Goal: Task Accomplishment & Management: Use online tool/utility

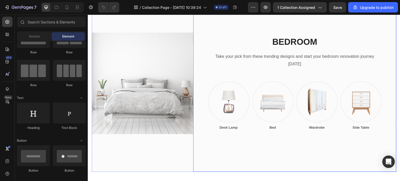
scroll to position [859, 0]
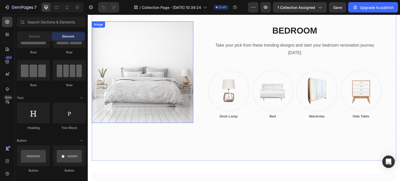
click at [163, 99] on img at bounding box center [142, 71] width 101 height 101
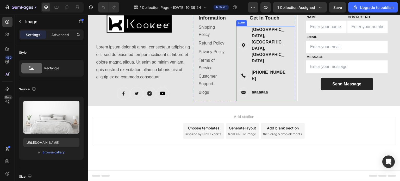
scroll to position [526, 0]
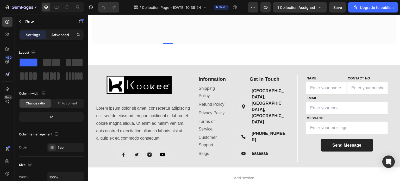
click at [60, 35] on p "Advanced" at bounding box center [60, 34] width 18 height 5
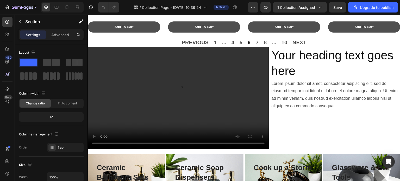
scroll to position [625, 0]
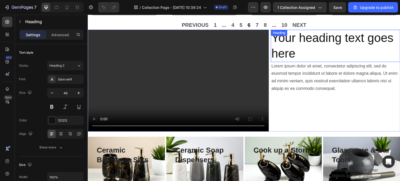
click at [288, 30] on h2 "Your heading text goes here" at bounding box center [335, 46] width 129 height 32
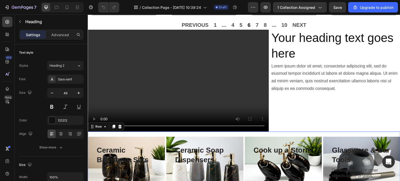
click at [264, 131] on div "Ceramic Bathroom Sets Heading Row Row Hero Banner Row Ceramic Soap Dispensers H…" at bounding box center [244, 162] width 312 height 63
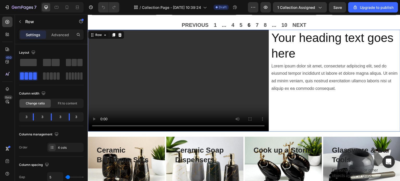
click at [271, 122] on div "Your heading text goes here Heading Lorem ipsum dolor sit amet, consectetur adi…" at bounding box center [335, 81] width 129 height 102
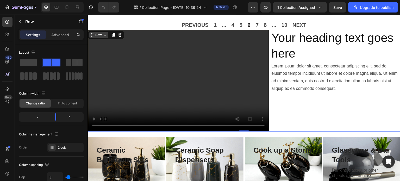
click at [95, 33] on div "Row" at bounding box center [98, 35] width 9 height 5
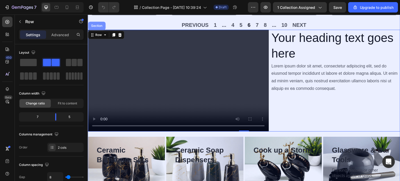
click at [94, 24] on div "Section" at bounding box center [96, 25] width 13 height 3
click at [94, 21] on div "PREVIOUS 1 ... 4 5 6 7 8 ... 10 NEXT" at bounding box center [244, 24] width 312 height 9
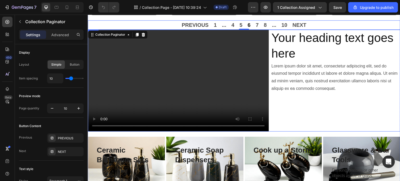
click at [337, 104] on div "Your heading text goes here Heading Lorem ipsum dolor sit amet, consectetur adi…" at bounding box center [335, 81] width 129 height 102
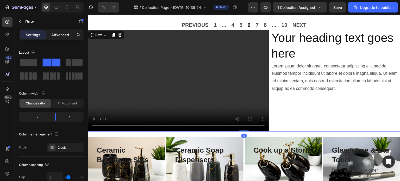
click at [65, 38] on div "Advanced" at bounding box center [60, 34] width 26 height 8
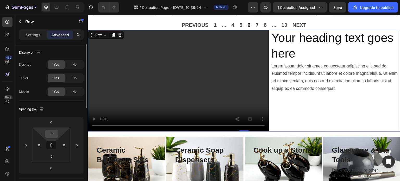
click at [52, 130] on div "0" at bounding box center [51, 134] width 13 height 8
click at [51, 134] on input "0" at bounding box center [51, 134] width 10 height 8
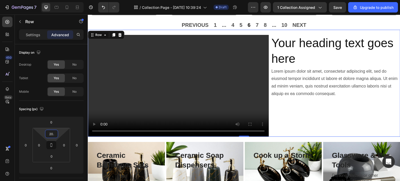
type input "20"
click at [399, 127] on div at bounding box center [399, 90] width 0 height 181
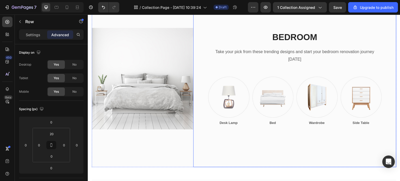
scroll to position [859, 0]
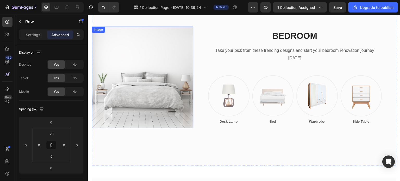
click at [177, 118] on img at bounding box center [142, 77] width 101 height 101
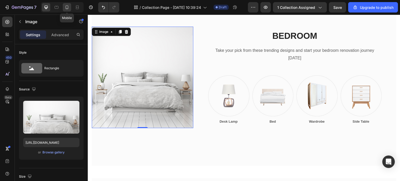
click at [64, 8] on icon at bounding box center [66, 7] width 5 height 5
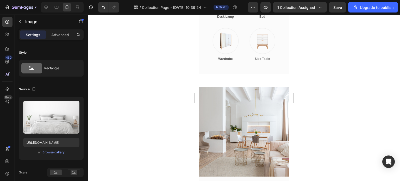
scroll to position [1724, 0]
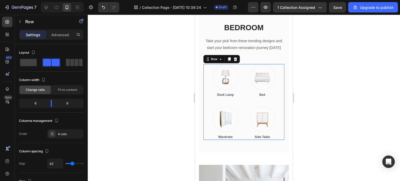
click at [242, 98] on div "Image Desk Lamp Text block Row Image Bed Text block Row Image Wardrobe Text blo…" at bounding box center [243, 102] width 81 height 76
click at [232, 88] on img at bounding box center [225, 77] width 26 height 26
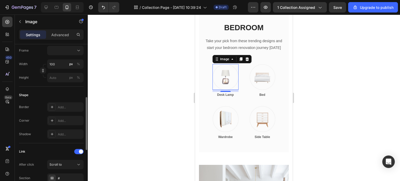
scroll to position [125, 0]
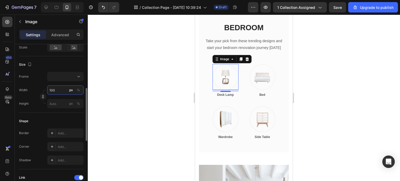
click at [59, 92] on input "100" at bounding box center [65, 89] width 36 height 9
click at [141, 104] on div at bounding box center [244, 98] width 312 height 166
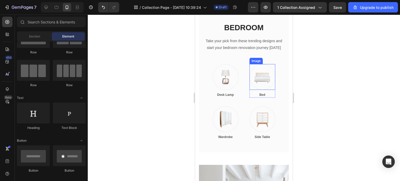
click at [260, 81] on img at bounding box center [262, 77] width 26 height 26
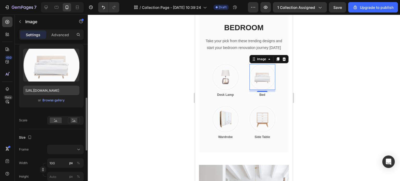
scroll to position [78, 0]
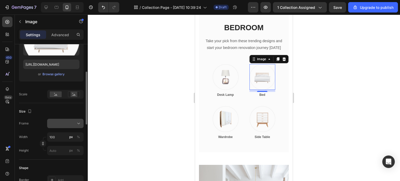
click at [77, 126] on button at bounding box center [65, 123] width 36 height 9
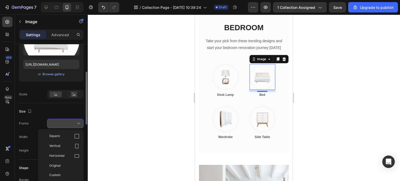
click at [77, 125] on icon at bounding box center [78, 123] width 5 height 5
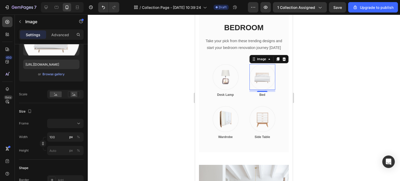
click at [319, 98] on div at bounding box center [244, 98] width 312 height 166
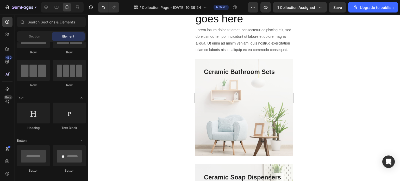
scroll to position [1174, 0]
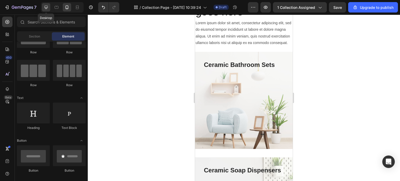
click at [45, 6] on icon at bounding box center [46, 7] width 3 height 3
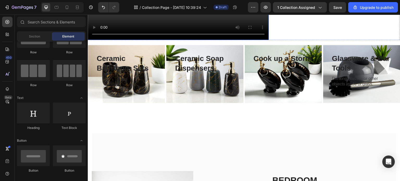
scroll to position [722, 0]
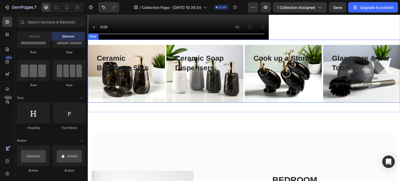
click at [242, 81] on div "Ceramic Bathroom Sets Heading Row Row Hero Banner Row Ceramic Soap Dispensers H…" at bounding box center [244, 71] width 312 height 63
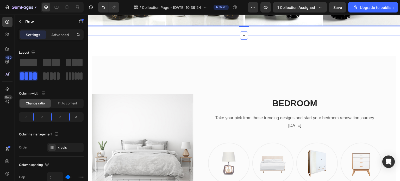
scroll to position [800, 0]
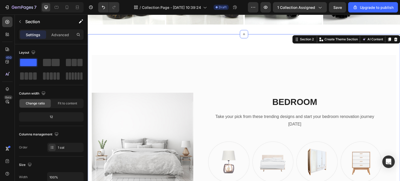
click at [57, 36] on p "Advanced" at bounding box center [60, 34] width 18 height 5
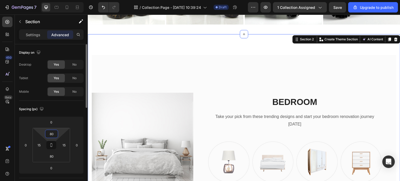
click at [56, 134] on input "80" at bounding box center [51, 134] width 10 height 8
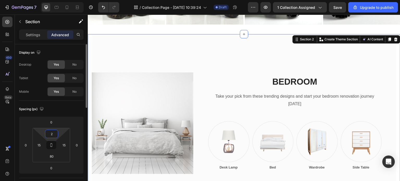
type input "20"
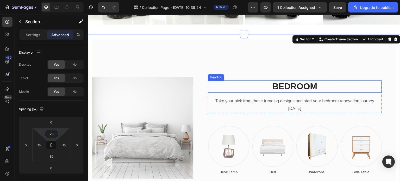
click at [219, 81] on p "BEDROOM" at bounding box center [294, 86] width 173 height 11
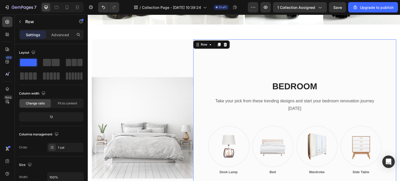
click at [202, 74] on div "BEDROOM Heading Take your pick from these trending designs and start your bedro…" at bounding box center [294, 127] width 203 height 177
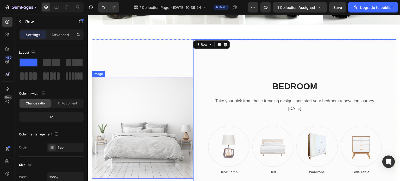
click at [177, 77] on img at bounding box center [142, 127] width 101 height 101
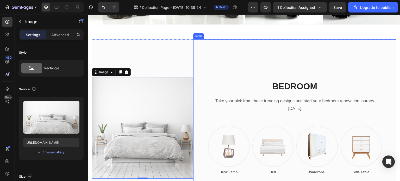
click at [194, 62] on div "BEDROOM Heading Take your pick from these trending designs and start your bedro…" at bounding box center [294, 127] width 203 height 177
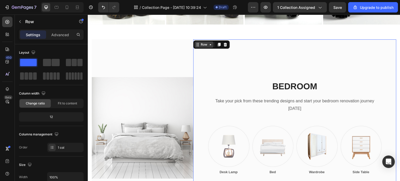
click at [200, 42] on div "Row" at bounding box center [204, 44] width 9 height 5
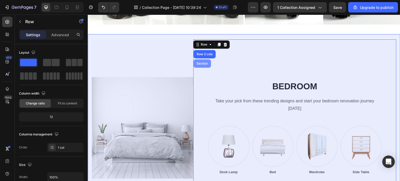
click at [202, 62] on div "Section" at bounding box center [201, 63] width 13 height 3
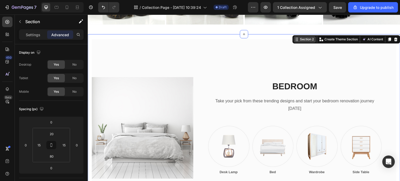
click at [306, 36] on div "Section 2" at bounding box center [305, 39] width 22 height 6
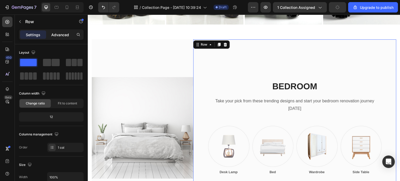
click at [58, 32] on p "Advanced" at bounding box center [60, 34] width 18 height 5
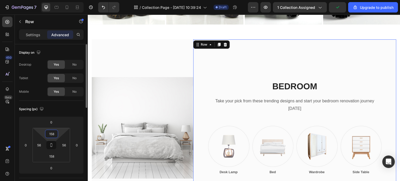
click at [56, 131] on input "158" at bounding box center [51, 134] width 10 height 8
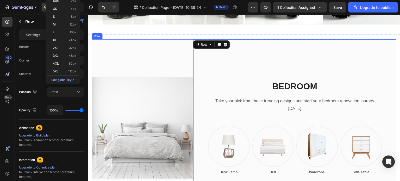
click at [165, 56] on div "Image" at bounding box center [142, 127] width 101 height 177
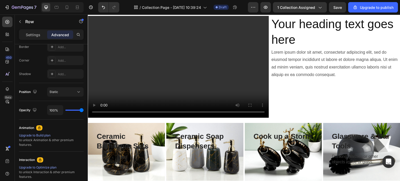
scroll to position [748, 0]
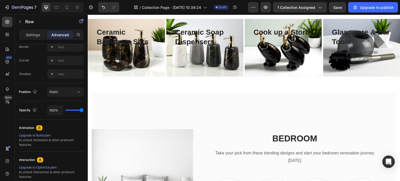
click at [159, 109] on div "Image" at bounding box center [142, 179] width 101 height 177
click at [172, 136] on img at bounding box center [142, 179] width 101 height 101
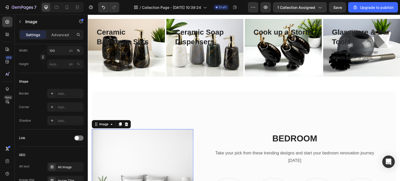
scroll to position [0, 0]
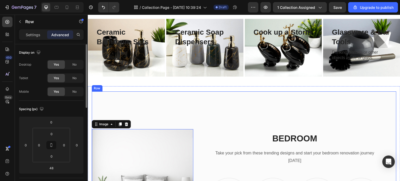
click at [187, 104] on div "Image 0" at bounding box center [142, 179] width 101 height 177
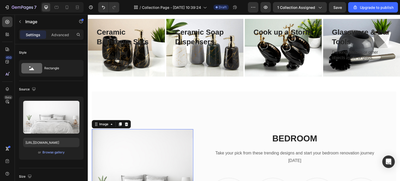
click at [166, 129] on img at bounding box center [142, 179] width 101 height 101
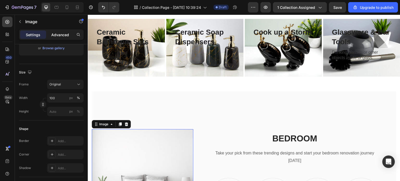
click at [53, 34] on p "Advanced" at bounding box center [60, 34] width 18 height 5
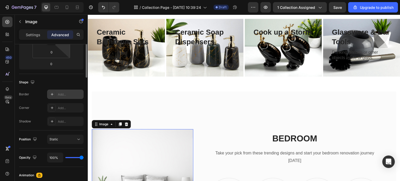
scroll to position [26, 0]
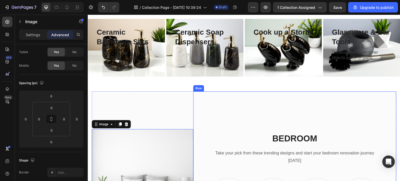
click at [196, 121] on div "BEDROOM Heading Take your pick from these trending designs and start your bedro…" at bounding box center [294, 179] width 203 height 177
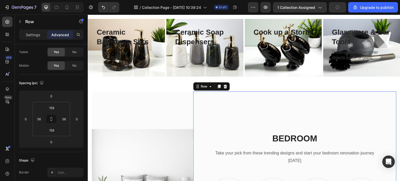
scroll to position [0, 0]
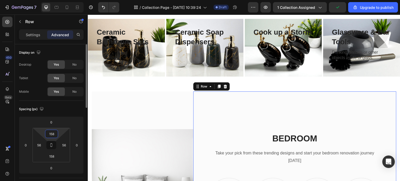
click at [49, 134] on input "158" at bounding box center [51, 134] width 10 height 8
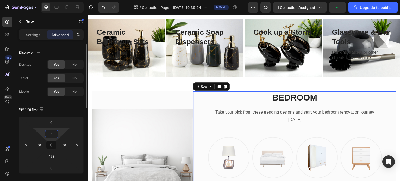
type input "10"
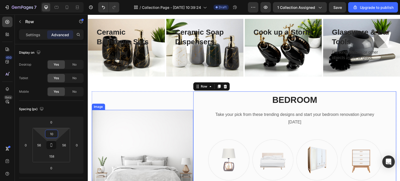
click at [174, 115] on img at bounding box center [142, 160] width 101 height 101
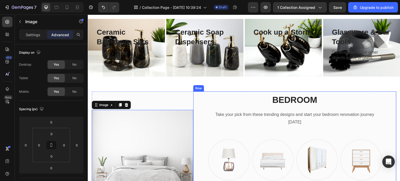
click at [194, 93] on div "BEDROOM Heading Take your pick from these trending designs and start your bedro…" at bounding box center [294, 160] width 203 height 138
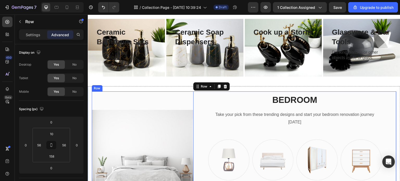
click at [187, 94] on div "Image" at bounding box center [142, 160] width 101 height 138
click at [217, 113] on div "BEDROOM Heading Take your pick from these trending designs and start your bedro…" at bounding box center [295, 141] width 174 height 95
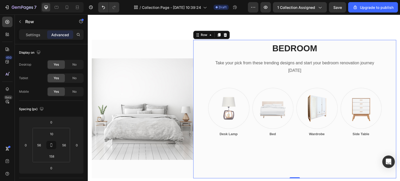
scroll to position [826, 0]
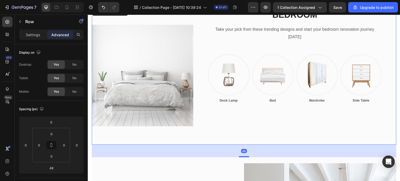
click at [191, 130] on div "Image" at bounding box center [142, 75] width 101 height 138
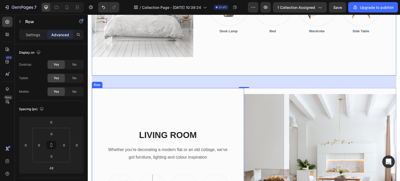
scroll to position [904, 0]
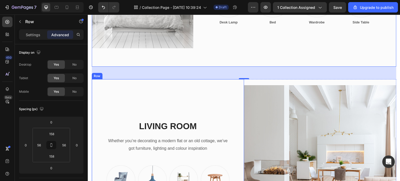
click at [234, 118] on div "LIVING ROOM Heading Whether you’re decorating a modern flat or an old cottage, …" at bounding box center [168, 161] width 152 height 164
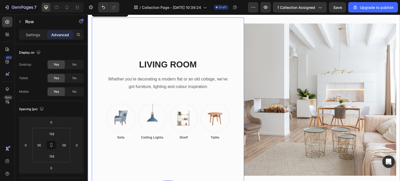
scroll to position [982, 0]
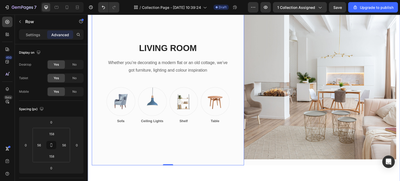
click at [265, 157] on div "Image BEDROOM Heading Take your pick from these trending designs and start your…" at bounding box center [244, 15] width 312 height 341
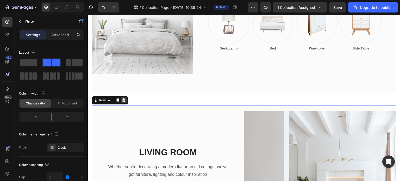
click at [125, 98] on icon at bounding box center [124, 100] width 4 height 4
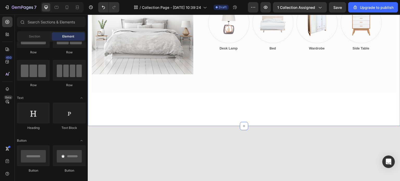
click at [225, 98] on div "Image BEDROOM Heading Take your pick from these trending designs and start your…" at bounding box center [244, 37] width 312 height 177
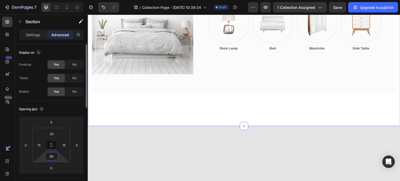
click at [53, 156] on input "80" at bounding box center [51, 156] width 10 height 8
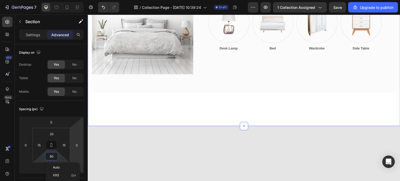
type input "4"
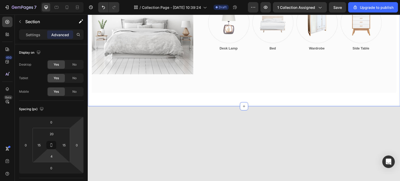
click at [190, 85] on div "Image BEDROOM Heading Take your pick from these trending designs and start your…" at bounding box center [244, 29] width 304 height 151
click at [161, 106] on div at bounding box center [244, 156] width 312 height 101
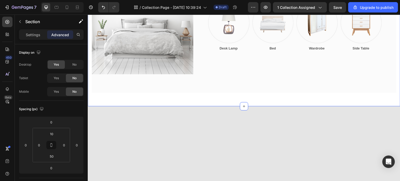
click at [169, 89] on div "Image BEDROOM Heading Take your pick from these trending designs and start your…" at bounding box center [244, 29] width 304 height 151
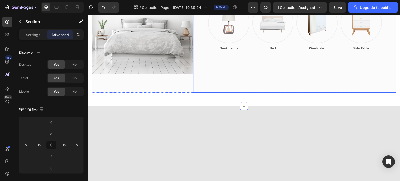
click at [217, 67] on div "BEDROOM Heading Take your pick from these trending designs and start your bedro…" at bounding box center [294, 23] width 203 height 138
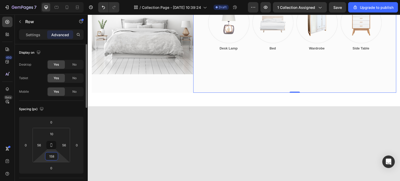
click at [54, 156] on input "158" at bounding box center [51, 156] width 10 height 8
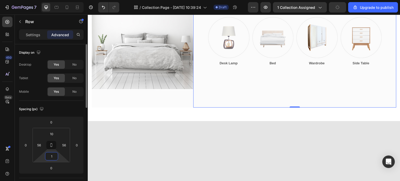
type input "10"
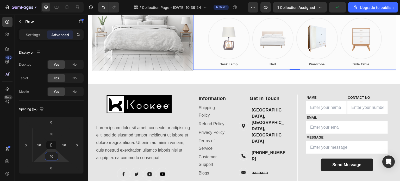
scroll to position [818, 0]
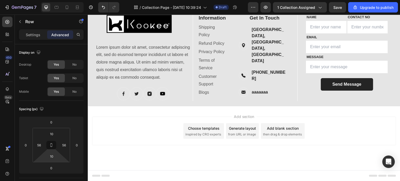
click at [199, 126] on div "Choose templates" at bounding box center [203, 127] width 31 height 5
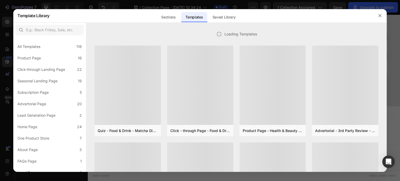
scroll to position [343, 0]
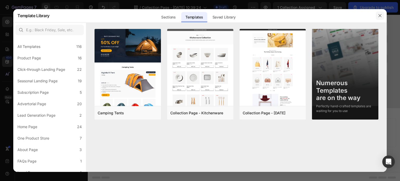
click at [378, 15] on icon "button" at bounding box center [380, 16] width 4 height 4
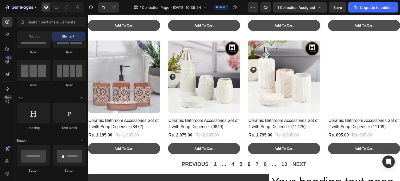
scroll to position [499, 0]
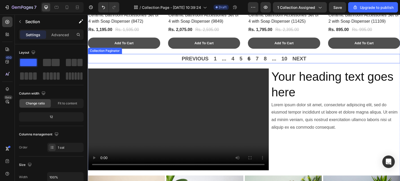
scroll to position [603, 0]
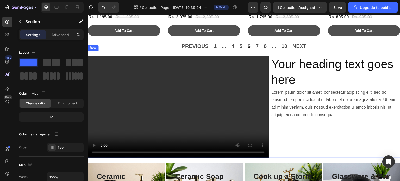
click at [257, 51] on div "Video Your heading text goes here Heading Lorem ipsum dolor sit amet, consectet…" at bounding box center [244, 104] width 312 height 107
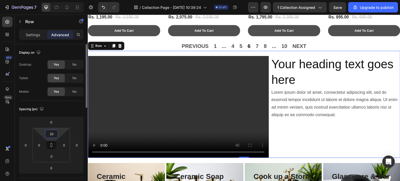
click at [53, 135] on input "20" at bounding box center [51, 134] width 10 height 8
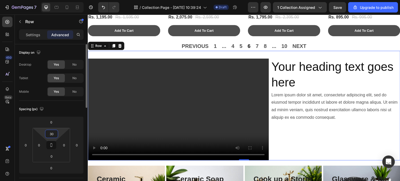
type input "30"
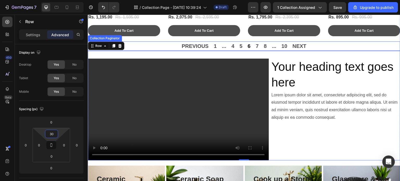
click at [351, 42] on div "PREVIOUS 1 ... 4 5 6 7 8 ... 10 NEXT" at bounding box center [244, 45] width 312 height 9
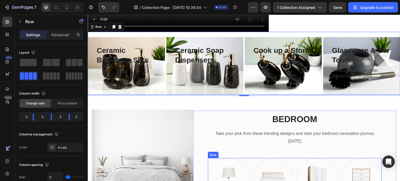
scroll to position [786, 0]
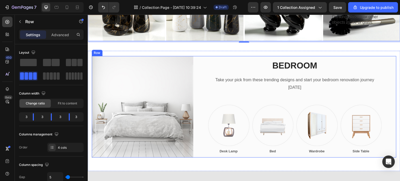
click at [208, 146] on div "BEDROOM Heading Take your pick from these trending designs and start your bedro…" at bounding box center [294, 106] width 203 height 101
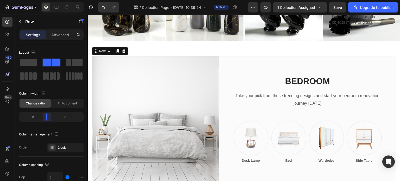
drag, startPoint x: 42, startPoint y: 120, endPoint x: 79, endPoint y: 104, distance: 40.7
click at [44, 0] on body "7 / Collection Page - [DATE] 10:39:24 Draft Preview 1 collection assigned Save …" at bounding box center [200, 0] width 400 height 0
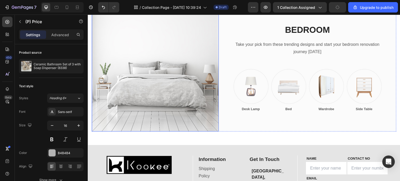
scroll to position [837, 0]
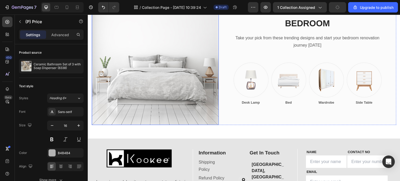
click at [203, 99] on img at bounding box center [155, 61] width 127 height 127
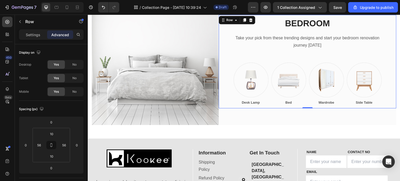
click at [225, 99] on div "BEDROOM Heading Take your pick from these trending designs and start your bedro…" at bounding box center [308, 61] width 178 height 93
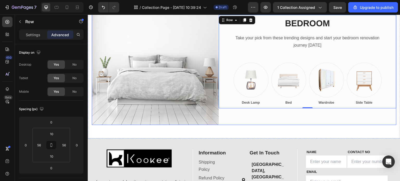
scroll to position [863, 0]
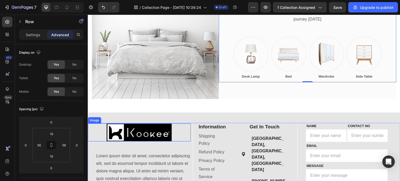
click at [181, 128] on div at bounding box center [139, 132] width 103 height 18
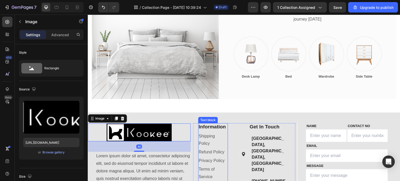
scroll to position [915, 0]
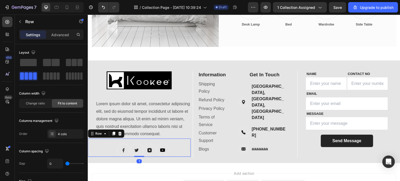
click at [169, 146] on div "Image Image Image Image Row 1" at bounding box center [139, 147] width 103 height 18
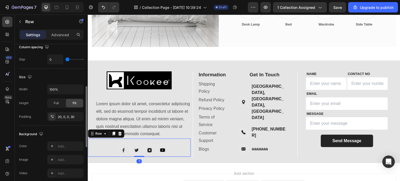
scroll to position [225, 0]
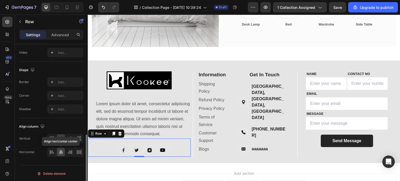
click at [61, 152] on icon at bounding box center [60, 151] width 5 height 5
click at [193, 155] on div "Image Lorem ipsum dolor sit amet, consectetur adipiscing elit, sed do eiusmod t…" at bounding box center [244, 111] width 312 height 103
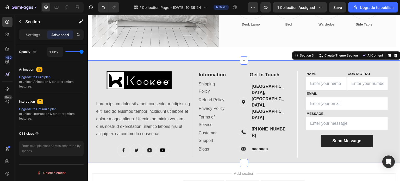
scroll to position [0, 0]
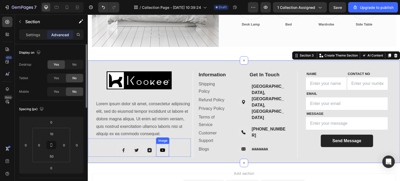
click at [161, 147] on img at bounding box center [162, 150] width 13 height 13
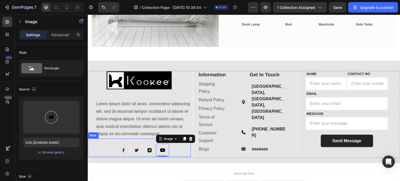
click at [171, 146] on div "Image Image Image Image 0 Row" at bounding box center [139, 147] width 103 height 18
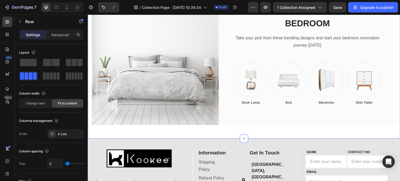
scroll to position [816, 0]
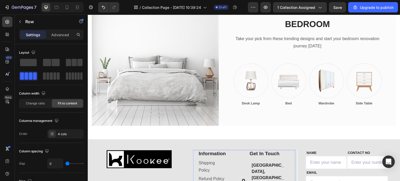
scroll to position [220, 0]
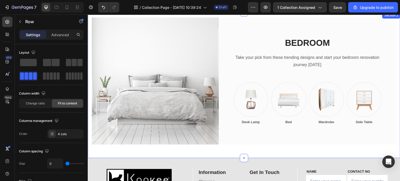
click at [202, 120] on img at bounding box center [155, 80] width 127 height 127
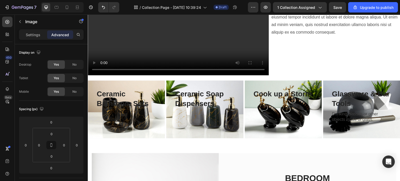
scroll to position [715, 0]
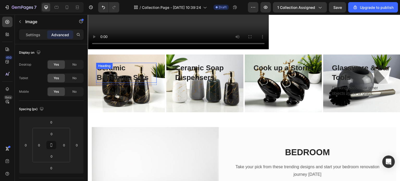
click at [113, 63] on div "Ceramic Bathroom Sets Heading" at bounding box center [126, 73] width 60 height 20
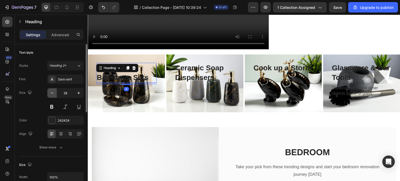
click at [53, 93] on icon "button" at bounding box center [51, 92] width 5 height 5
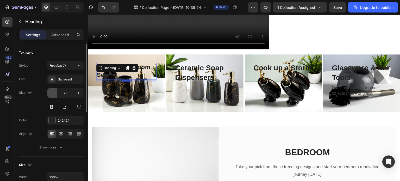
click at [53, 93] on icon "button" at bounding box center [51, 92] width 5 height 5
type input "19"
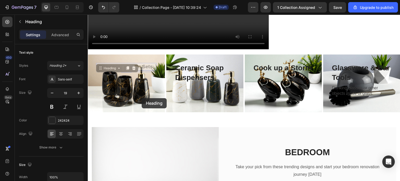
drag, startPoint x: 145, startPoint y: 60, endPoint x: 142, endPoint y: 98, distance: 38.2
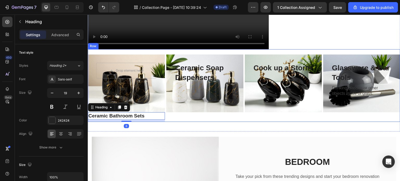
click at [176, 112] on div "Ceramic Soap Dispensers Heading Row Row Hero Banner Row" at bounding box center [204, 87] width 77 height 67
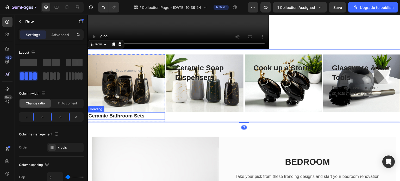
click at [130, 112] on h3 "Ceramic Bathroom Sets" at bounding box center [126, 116] width 77 height 8
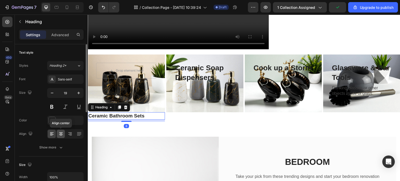
click at [59, 132] on icon at bounding box center [60, 133] width 5 height 5
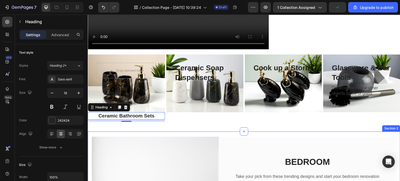
click at [204, 113] on div "Ceramic Soap Dispensers Heading Row Row Hero Banner Row" at bounding box center [204, 87] width 77 height 67
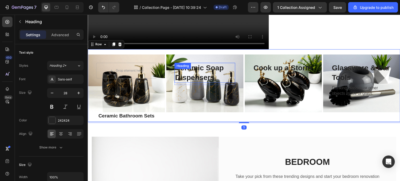
click at [199, 63] on div "Ceramic Soap Dispensers Heading" at bounding box center [204, 73] width 60 height 20
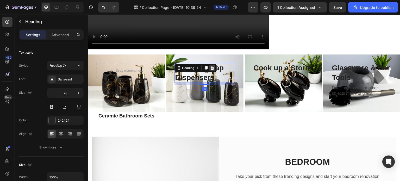
click at [213, 66] on icon at bounding box center [212, 68] width 3 height 4
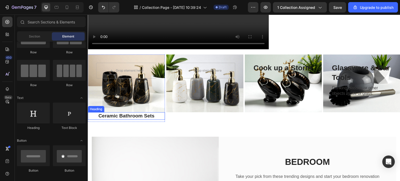
click at [142, 112] on h3 "Ceramic Bathroom Sets" at bounding box center [126, 116] width 77 height 8
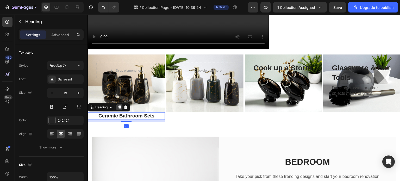
click at [118, 105] on icon at bounding box center [119, 107] width 4 height 4
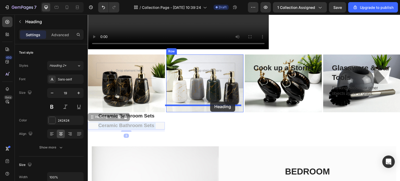
drag, startPoint x: 152, startPoint y: 118, endPoint x: 210, endPoint y: 101, distance: 59.9
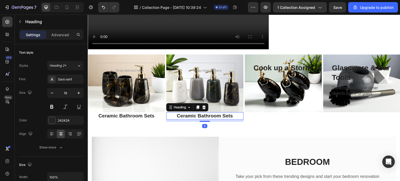
click at [212, 112] on h3 "Ceramic Bathroom Sets" at bounding box center [204, 116] width 77 height 8
click at [196, 113] on p "Ceramic Bathroom Sets" at bounding box center [205, 116] width 76 height 7
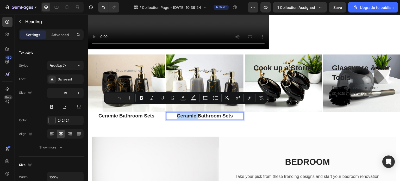
drag, startPoint x: 196, startPoint y: 108, endPoint x: 128, endPoint y: 105, distance: 67.7
click at [128, 105] on div "Drop element here Row Row Hero Banner Ceramic Bathroom Sets Heading Row Drop el…" at bounding box center [244, 85] width 312 height 73
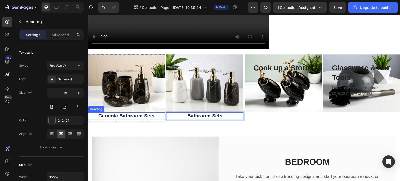
click at [125, 112] on h3 "Ceramic Bathroom Sets" at bounding box center [126, 116] width 77 height 8
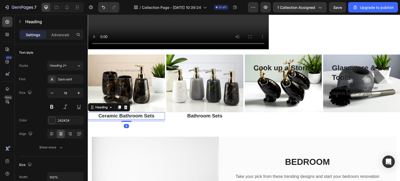
click at [119, 112] on h3 "Ceramic Bathroom Sets" at bounding box center [126, 116] width 77 height 8
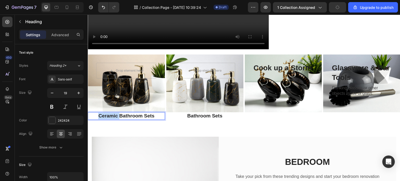
drag, startPoint x: 119, startPoint y: 109, endPoint x: 152, endPoint y: 123, distance: 36.6
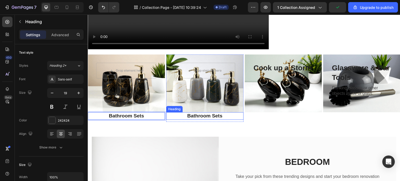
click at [204, 113] on p "Bathroom Sets" at bounding box center [205, 116] width 76 height 7
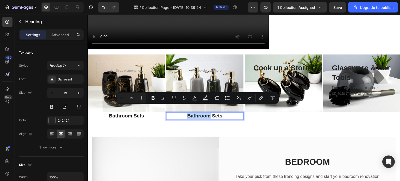
drag, startPoint x: 209, startPoint y: 110, endPoint x: 184, endPoint y: 111, distance: 25.8
click at [184, 113] on p "Bathroom Sets" at bounding box center [205, 116] width 76 height 7
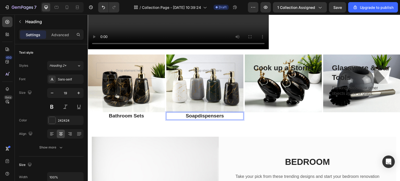
click at [196, 113] on p "Soapdispensers" at bounding box center [205, 116] width 76 height 7
click at [198, 113] on p "Soap dispensers" at bounding box center [205, 116] width 76 height 7
click at [291, 63] on p "Cook up a Storm" at bounding box center [282, 67] width 59 height 9
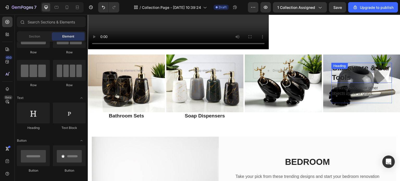
click at [356, 64] on div "Glassware & Bar Tools Heading" at bounding box center [361, 73] width 60 height 20
click at [354, 64] on p "Drinking glasses or other objects made of glass." at bounding box center [361, 68] width 59 height 11
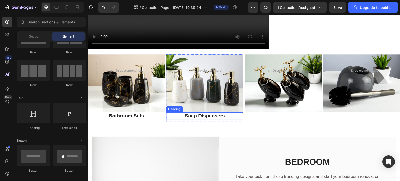
click at [223, 113] on p "Soap Dispensers" at bounding box center [205, 116] width 76 height 7
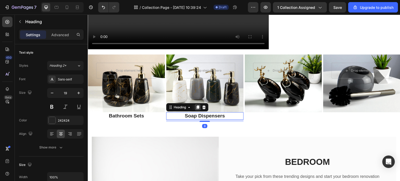
click at [199, 104] on div at bounding box center [197, 107] width 6 height 6
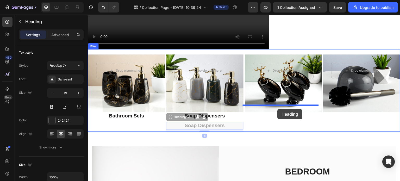
drag, startPoint x: 219, startPoint y: 119, endPoint x: 277, endPoint y: 109, distance: 58.8
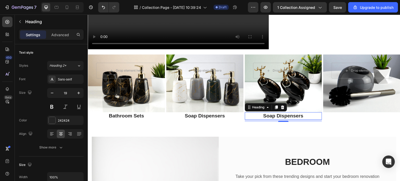
click at [264, 112] on h3 "Soap Dispensers" at bounding box center [283, 116] width 77 height 8
click at [288, 113] on p "Soap Dispensers" at bounding box center [283, 116] width 76 height 7
click at [307, 113] on p "Soap Holder" at bounding box center [283, 116] width 76 height 7
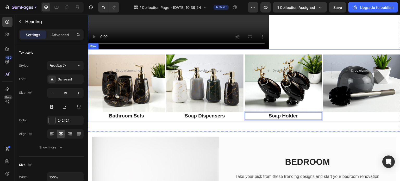
click at [334, 114] on div "Drop element here Row Row Hero Banner" at bounding box center [361, 87] width 77 height 67
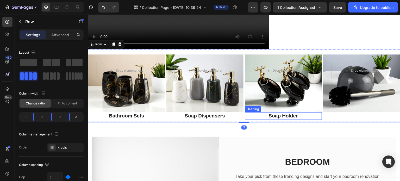
click at [303, 113] on p "Soap Holder" at bounding box center [283, 116] width 76 height 7
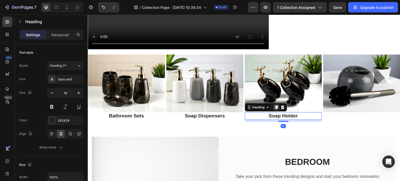
click at [275, 106] on icon at bounding box center [276, 108] width 3 height 4
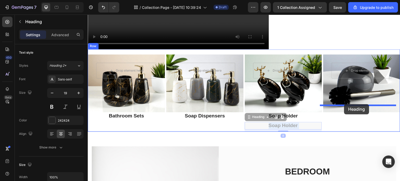
drag, startPoint x: 300, startPoint y: 118, endPoint x: 344, endPoint y: 104, distance: 46.7
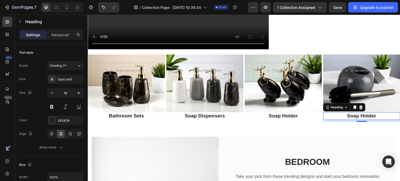
click at [368, 112] on h3 "Soap Holder" at bounding box center [361, 116] width 77 height 8
click at [368, 113] on p "Soap Holder" at bounding box center [361, 116] width 76 height 7
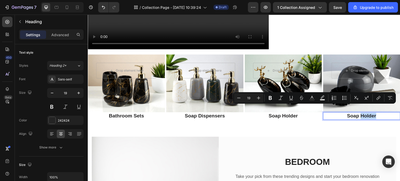
click at [372, 113] on p "Soap Holder" at bounding box center [361, 116] width 76 height 7
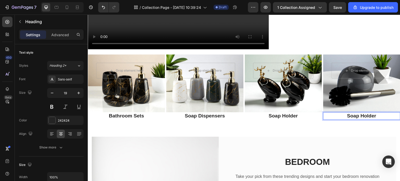
click at [372, 113] on p "Soap Holder" at bounding box center [361, 116] width 76 height 7
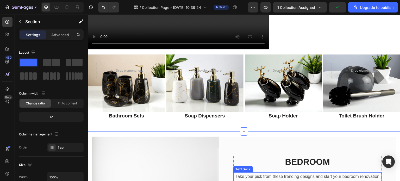
scroll to position [793, 0]
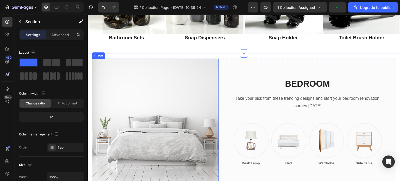
click at [214, 92] on img at bounding box center [155, 122] width 127 height 127
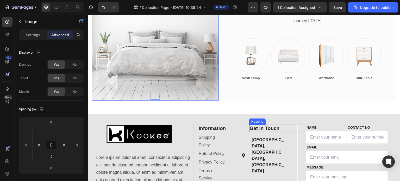
scroll to position [822, 0]
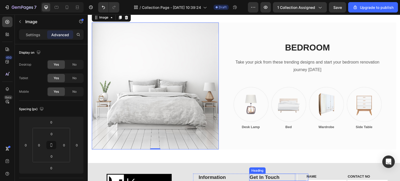
click at [222, 125] on div "BEDROOM Heading Take your pick from these trending designs and start your bedro…" at bounding box center [308, 85] width 178 height 93
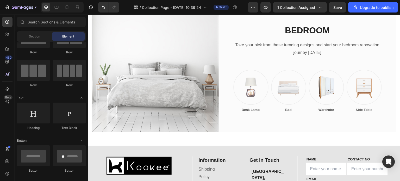
scroll to position [276, 0]
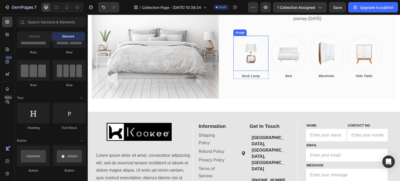
click at [256, 65] on img at bounding box center [250, 53] width 35 height 35
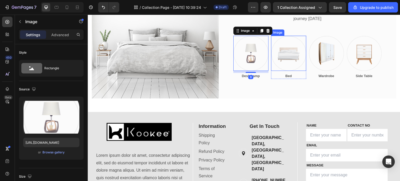
click at [288, 56] on img at bounding box center [288, 53] width 35 height 35
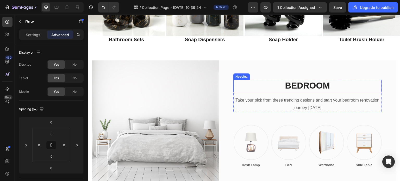
scroll to position [796, 0]
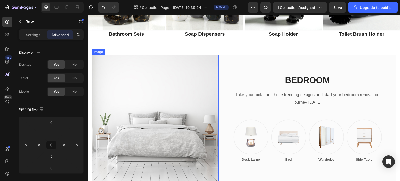
click at [147, 99] on img at bounding box center [155, 118] width 127 height 127
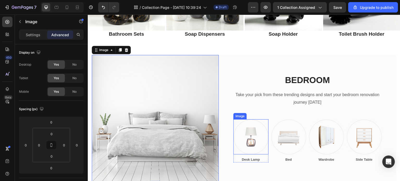
scroll to position [848, 0]
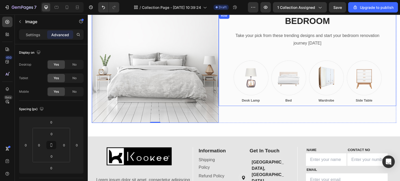
click at [223, 94] on div "BEDROOM Heading Take your pick from these trending designs and start your bedro…" at bounding box center [308, 58] width 178 height 93
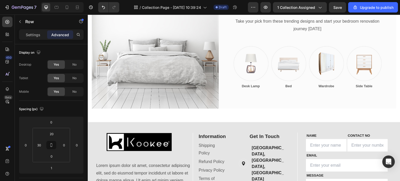
scroll to position [223, 0]
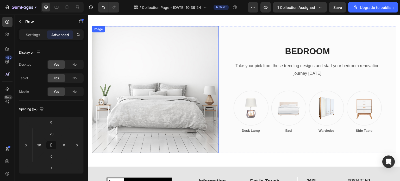
click at [195, 95] on img at bounding box center [155, 89] width 127 height 127
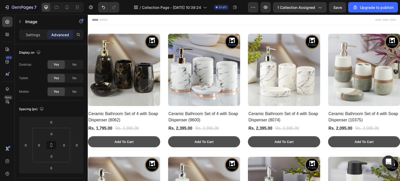
scroll to position [223, 0]
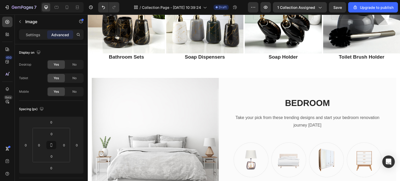
click at [162, 121] on img at bounding box center [155, 141] width 127 height 127
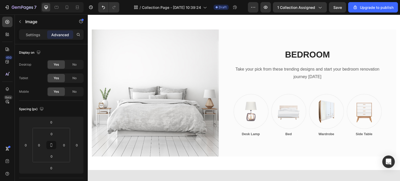
click at [161, 91] on img at bounding box center [155, 92] width 127 height 127
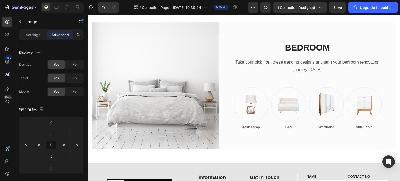
scroll to position [874, 0]
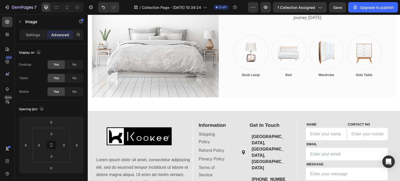
click at [213, 58] on img at bounding box center [155, 33] width 127 height 127
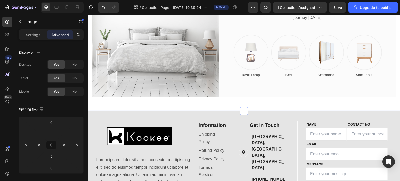
scroll to position [835, 0]
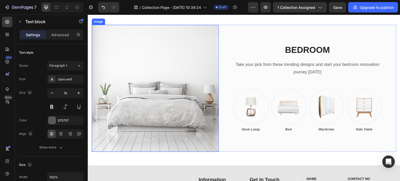
scroll to position [198, 0]
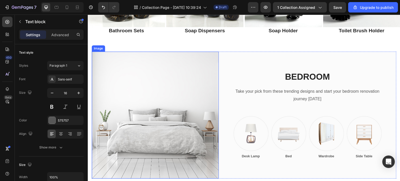
click at [178, 101] on img at bounding box center [155, 115] width 127 height 127
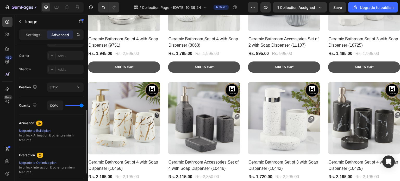
scroll to position [795, 0]
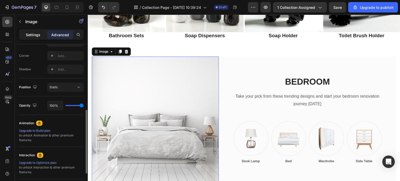
click at [40, 38] on div "Settings" at bounding box center [33, 34] width 26 height 8
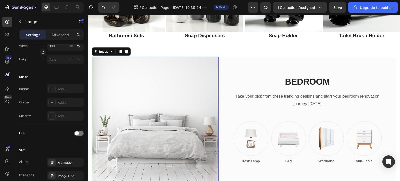
click at [201, 124] on img at bounding box center [155, 119] width 127 height 127
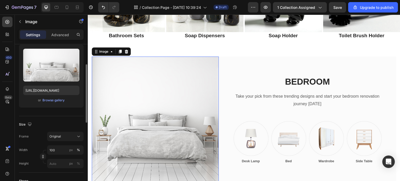
scroll to position [0, 0]
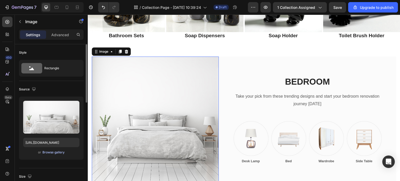
click at [53, 152] on div "Browse gallery" at bounding box center [53, 152] width 22 height 5
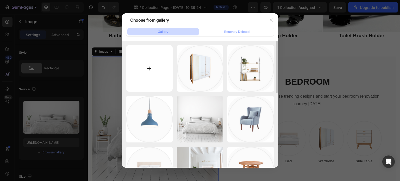
click at [148, 70] on input "file" at bounding box center [149, 68] width 47 height 47
type input "C:\fakepath\bathroom.jpg"
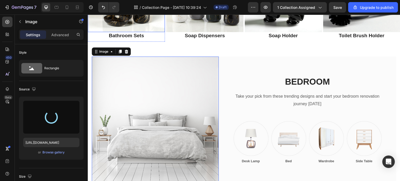
type input "https://cdn.shopify.com/s/files/1/0651/4655/2537/files/gempages_576111230465344…"
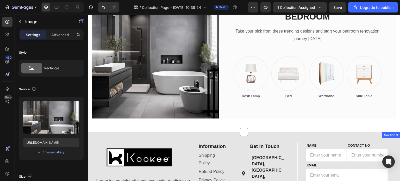
scroll to position [832, 0]
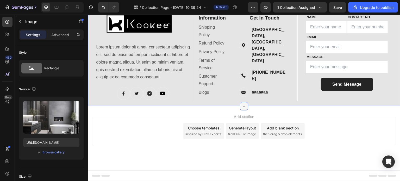
click at [244, 106] on div "Image Lorem ipsum dolor sit amet, consectetur adipiscing elit, sed do eiusmod t…" at bounding box center [244, 55] width 312 height 103
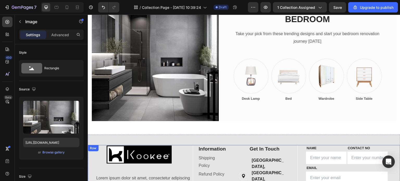
scroll to position [842, 0]
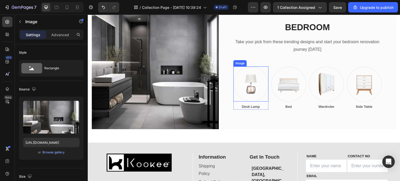
click at [256, 86] on img at bounding box center [250, 83] width 35 height 35
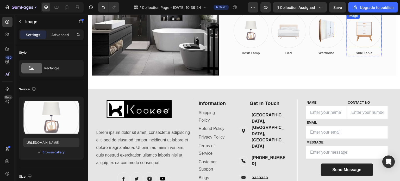
scroll to position [660, 0]
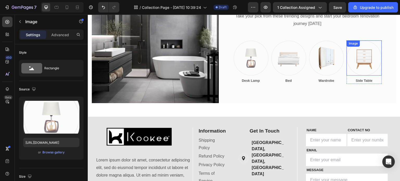
click at [248, 75] on img at bounding box center [250, 57] width 35 height 35
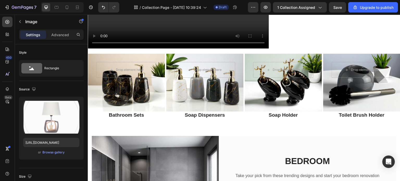
scroll to position [199, 0]
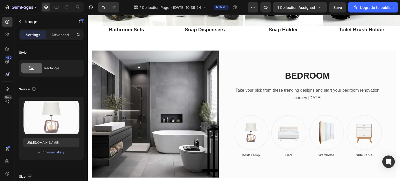
click at [253, 132] on img at bounding box center [250, 132] width 35 height 35
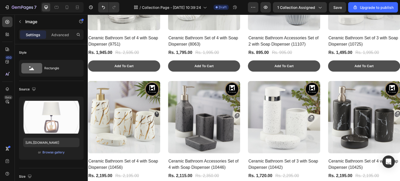
scroll to position [796, 0]
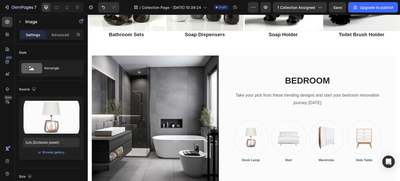
click at [253, 132] on img at bounding box center [250, 137] width 35 height 35
